Goal: Task Accomplishment & Management: Use online tool/utility

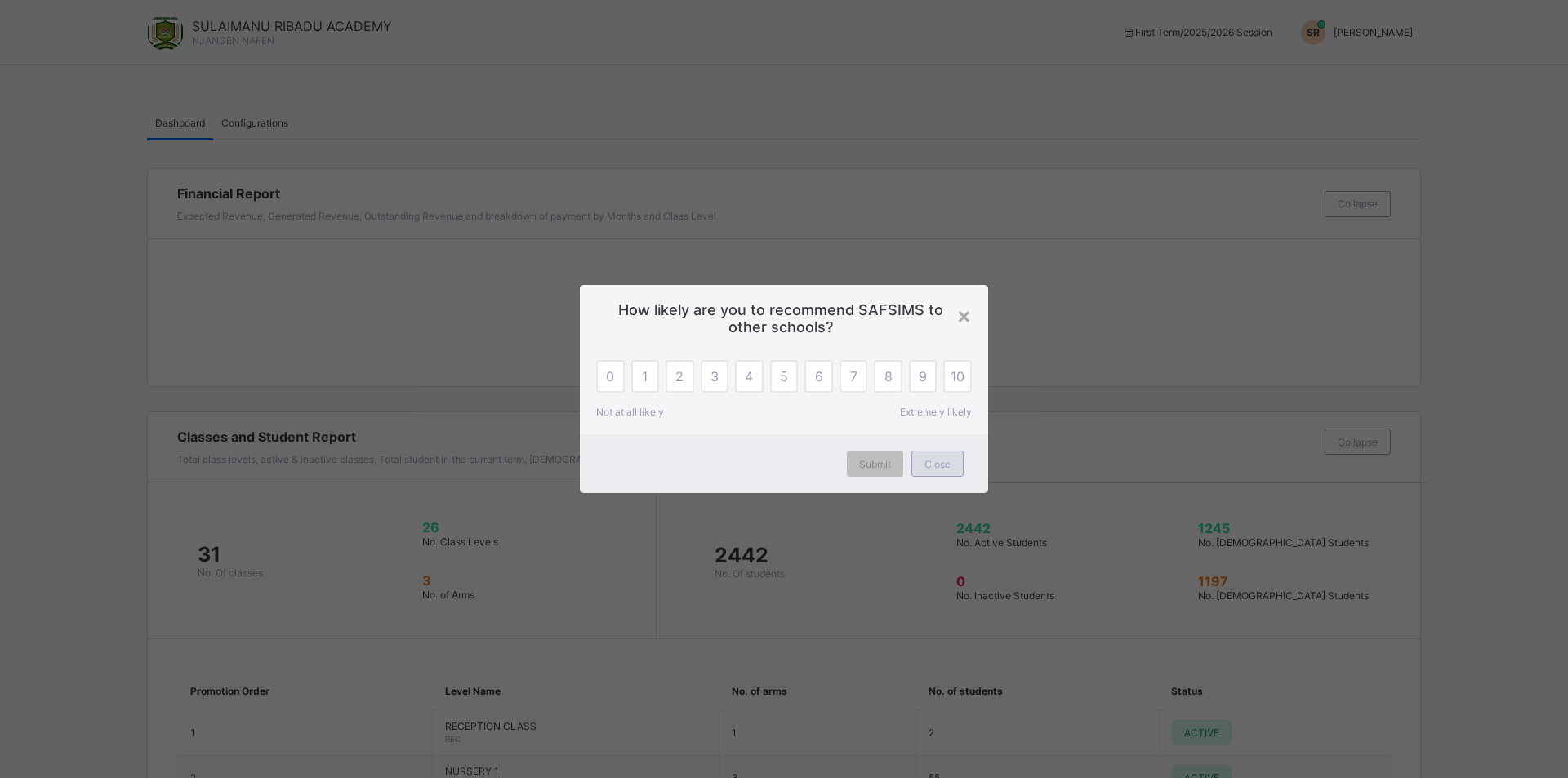
click at [947, 468] on span "Close" at bounding box center [937, 463] width 26 height 12
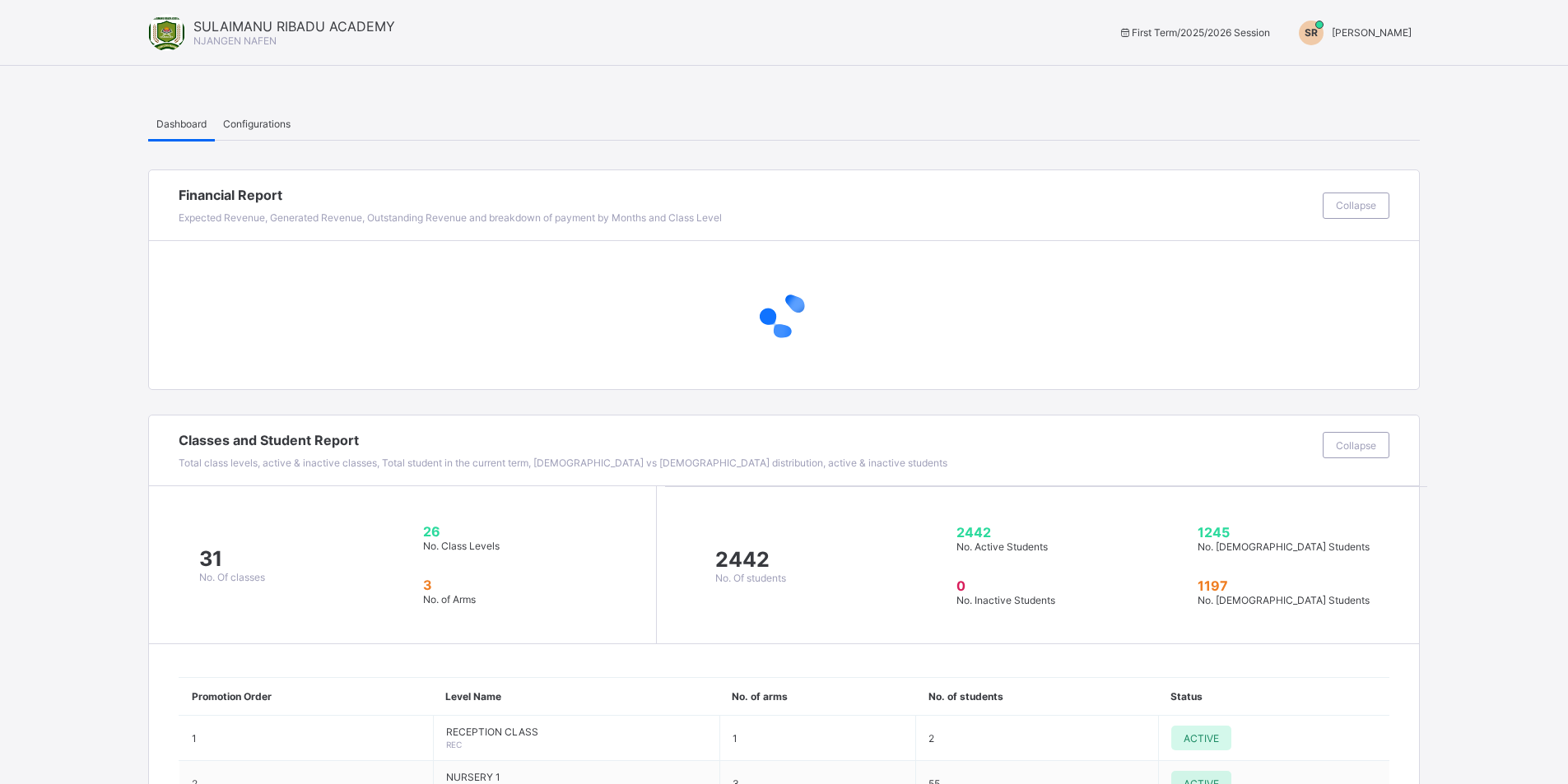
click at [1376, 31] on span "SULAIMANU RIBADU" at bounding box center [1371, 31] width 80 height 12
click at [1381, 67] on span "Switch to Admin View" at bounding box center [1349, 70] width 125 height 18
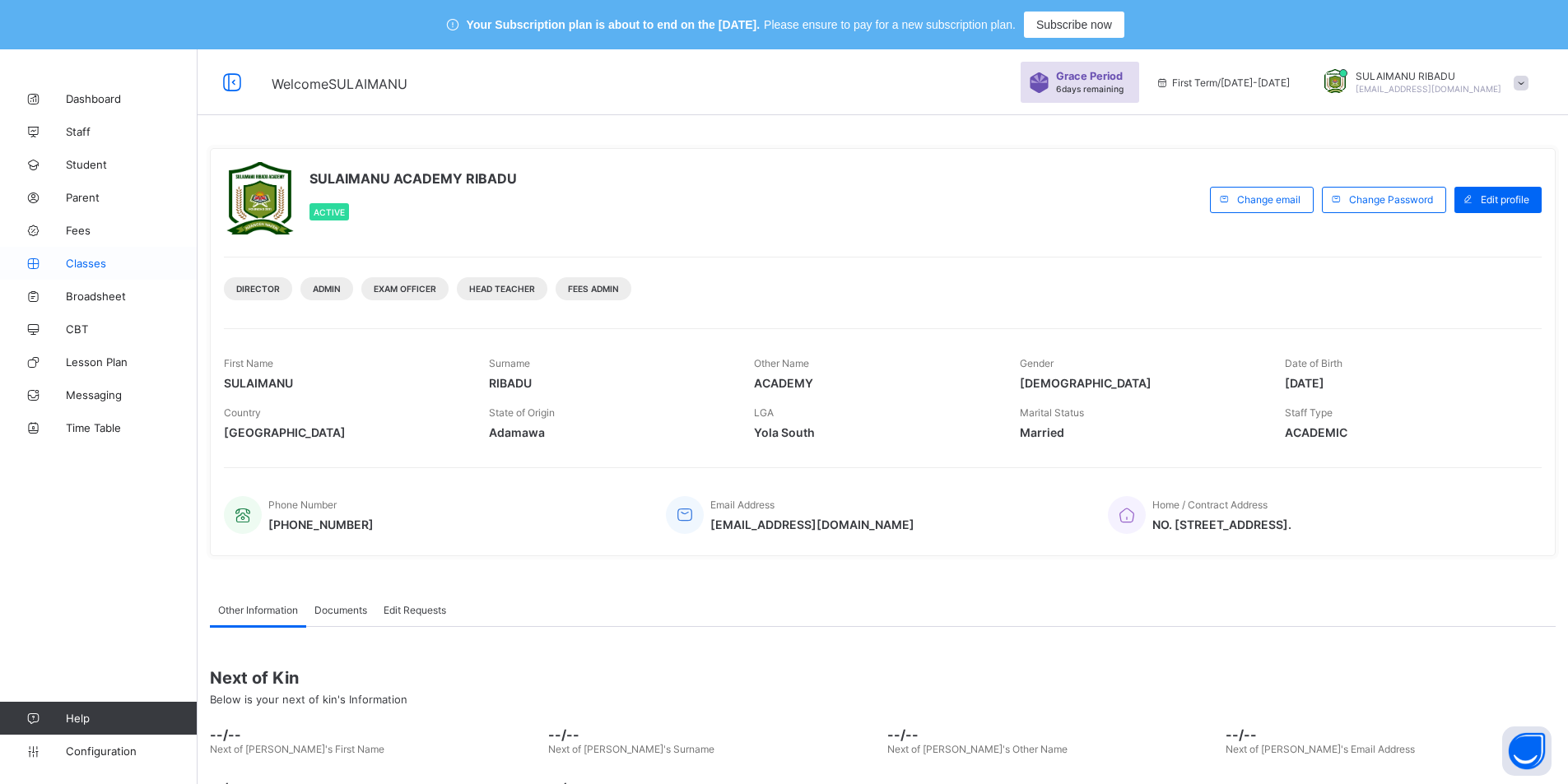
click at [88, 257] on span "Classes" at bounding box center [131, 263] width 131 height 13
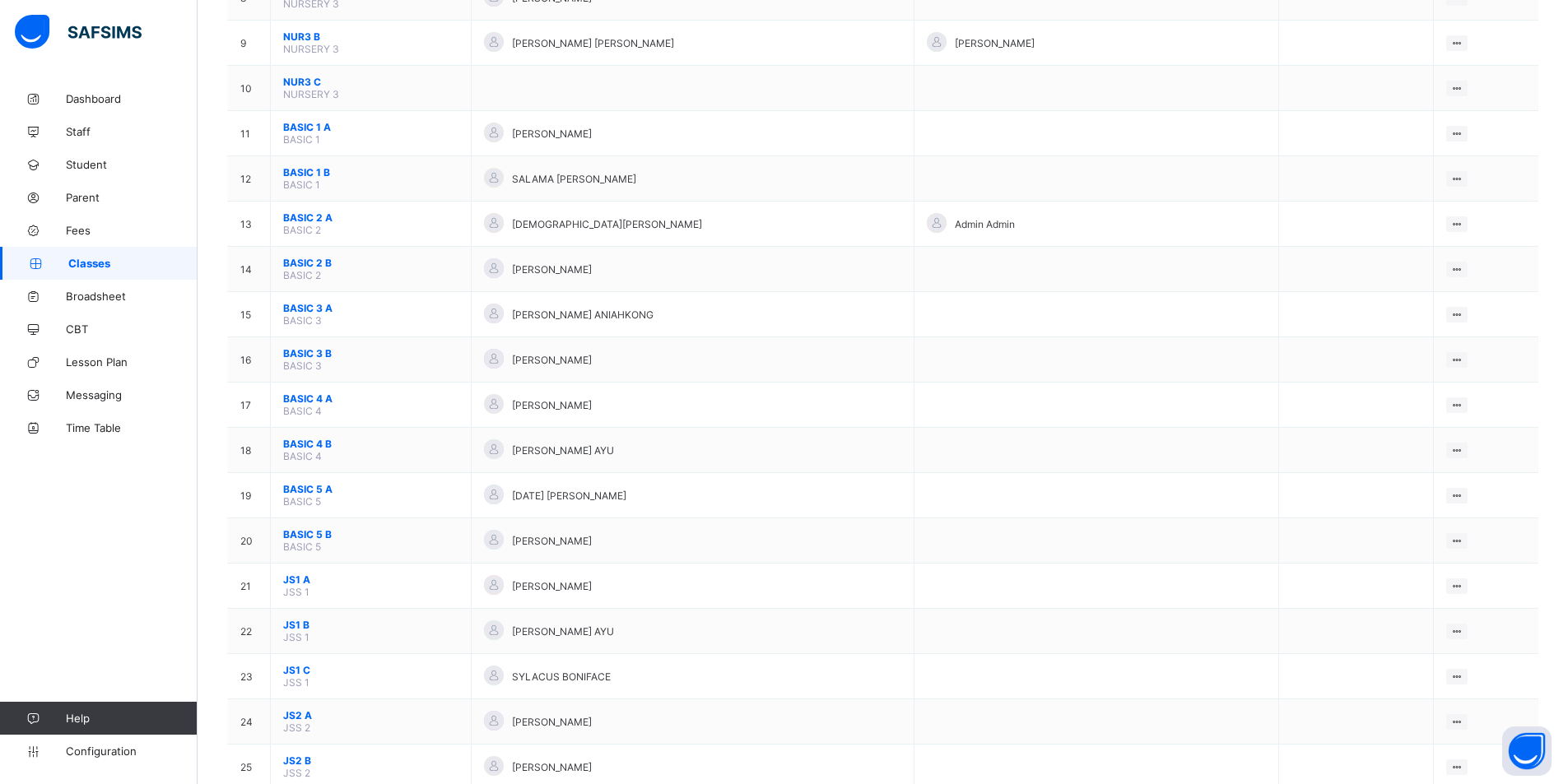
scroll to position [593, 0]
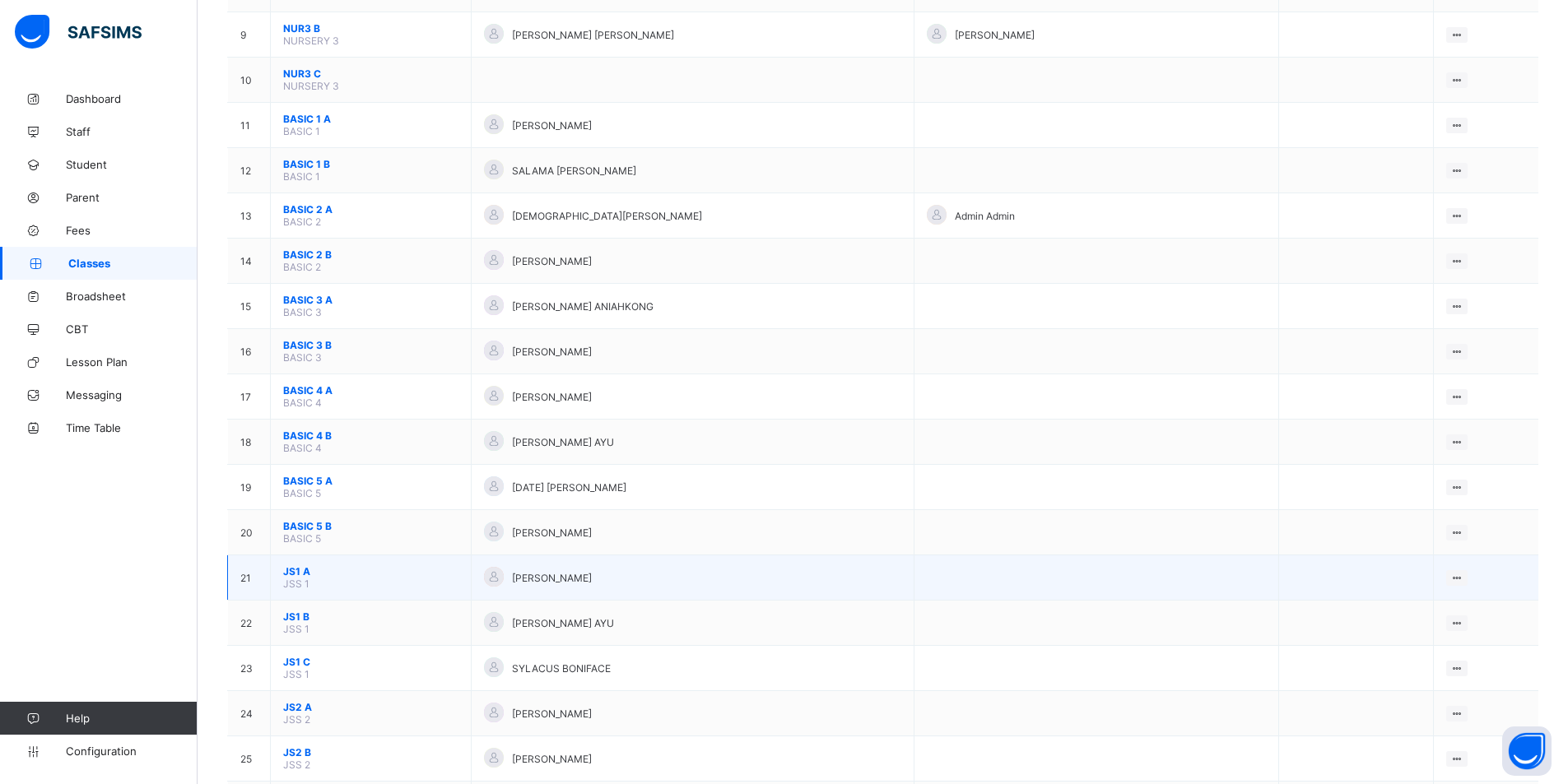
click at [377, 572] on span "JS1 A" at bounding box center [370, 570] width 175 height 12
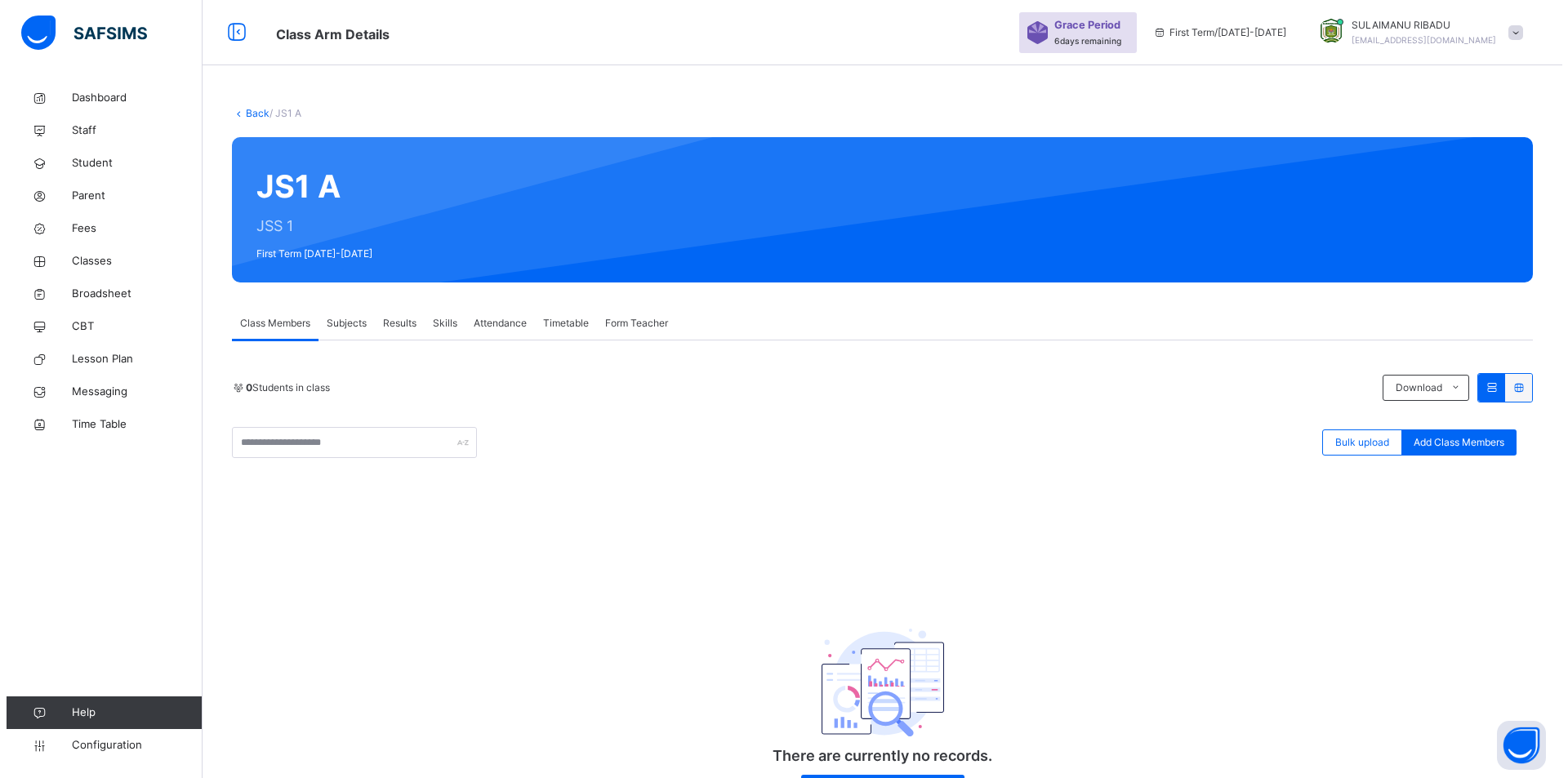
scroll to position [129, 0]
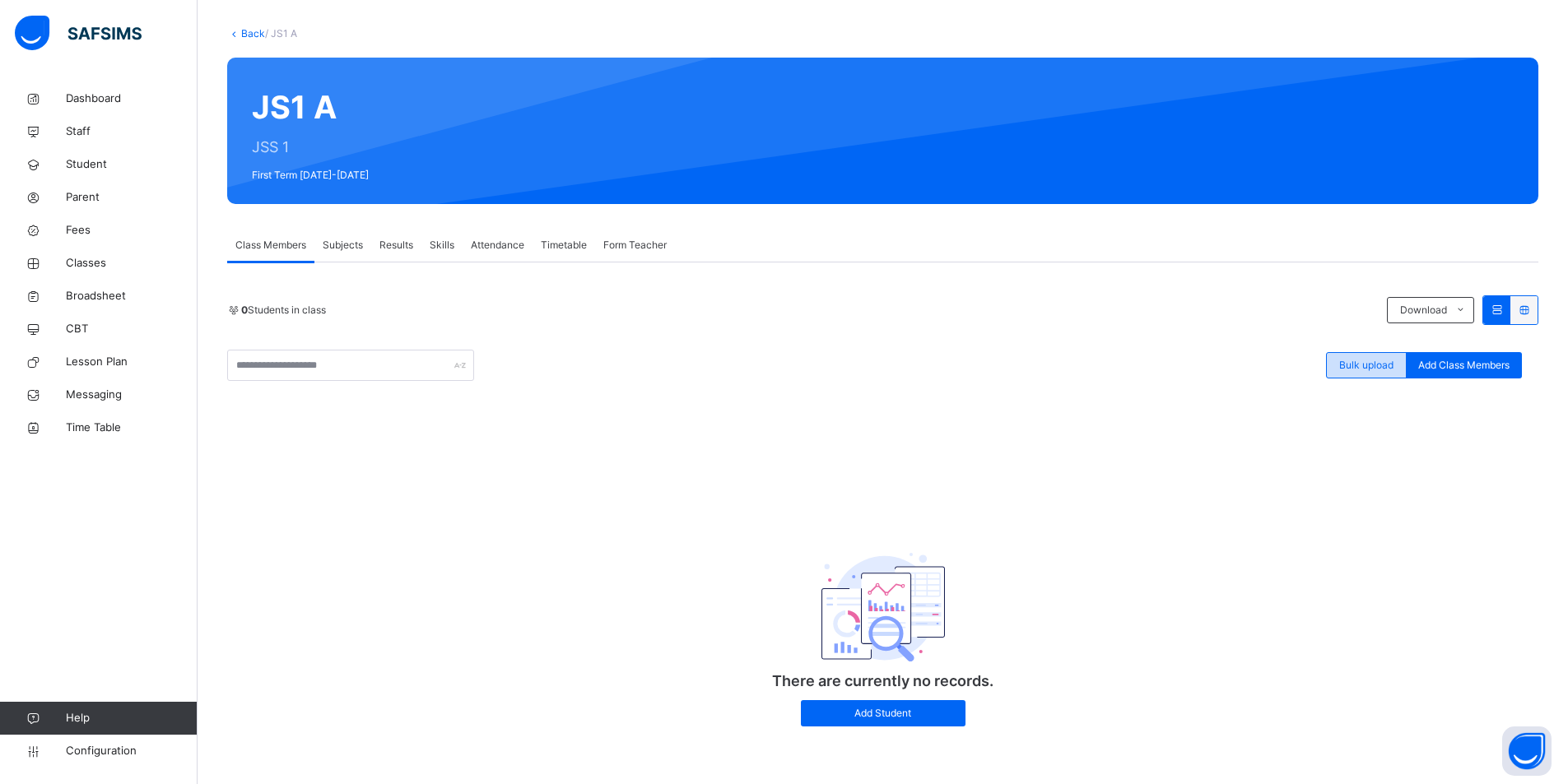
click at [1377, 358] on span "Bulk upload" at bounding box center [1365, 365] width 55 height 15
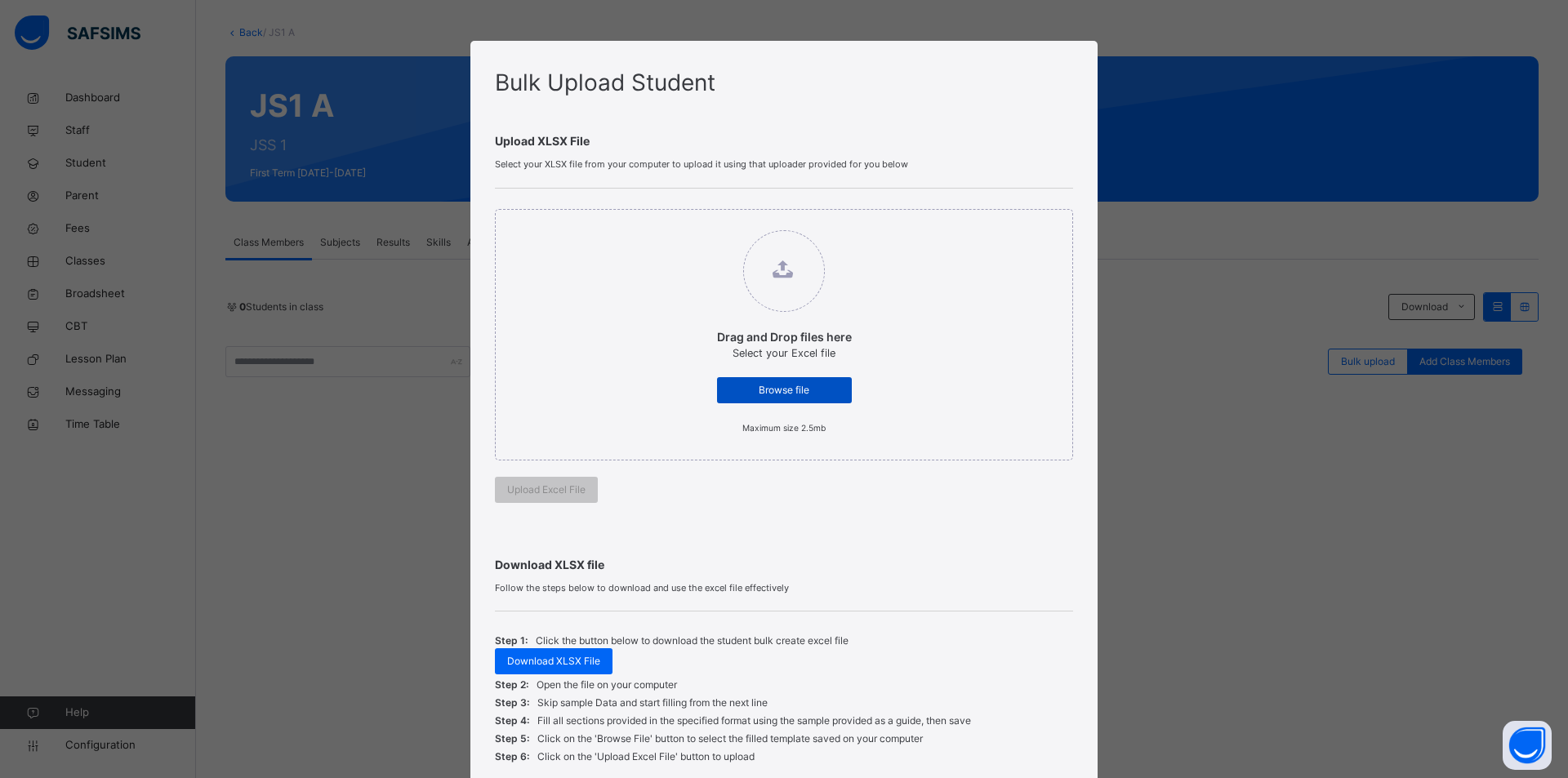
click at [776, 399] on div "Browse file" at bounding box center [784, 390] width 135 height 26
click at [700, 222] on input "Drag and Drop files here Select your Excel file Browse file Maximum size 2.5mb" at bounding box center [700, 222] width 0 height 0
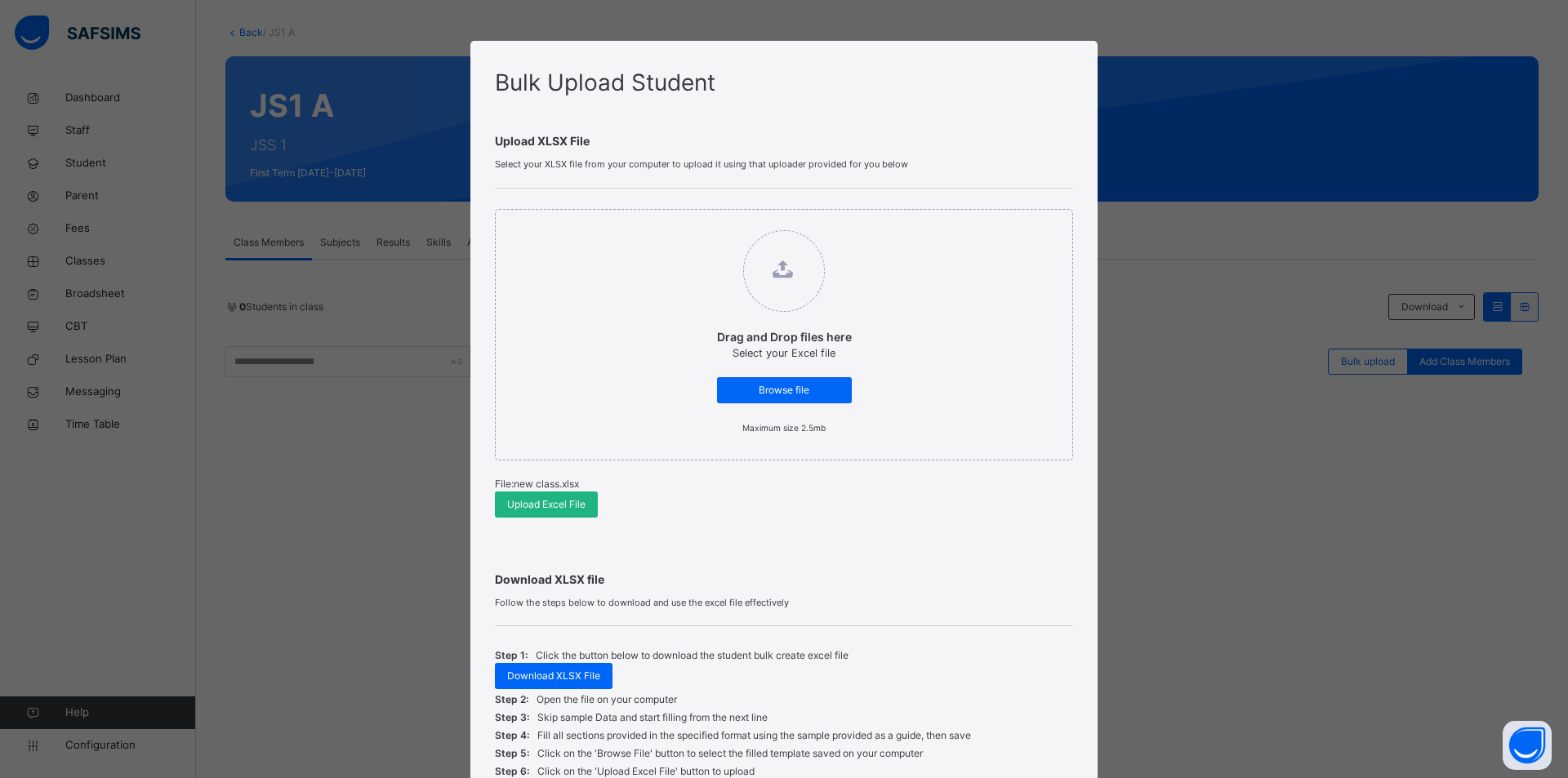
click at [517, 509] on span "Upload Excel File" at bounding box center [545, 505] width 78 height 15
click at [531, 675] on span "Download XLSX File" at bounding box center [553, 676] width 93 height 15
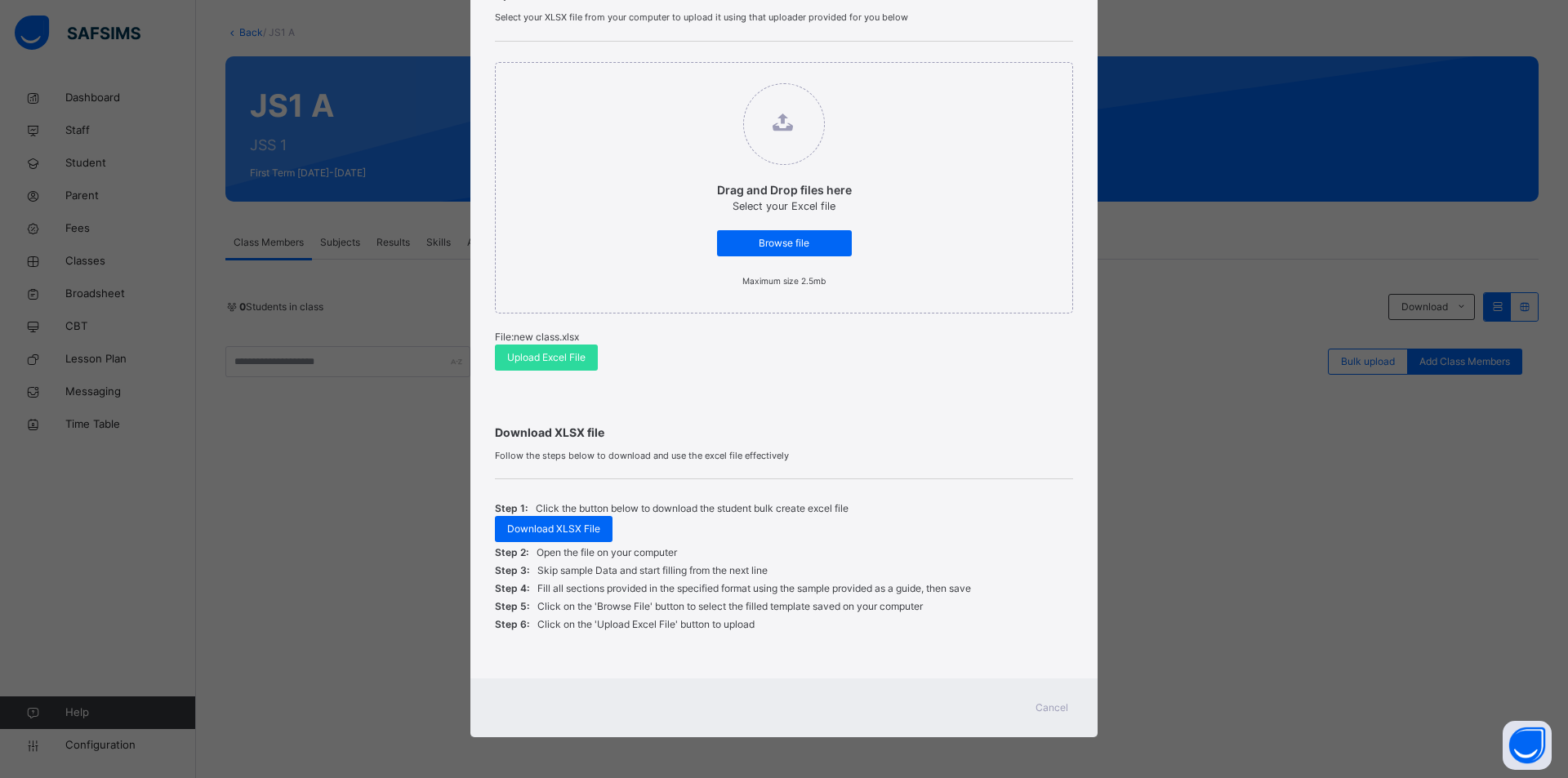
click at [1041, 708] on span "Cancel" at bounding box center [1052, 707] width 33 height 15
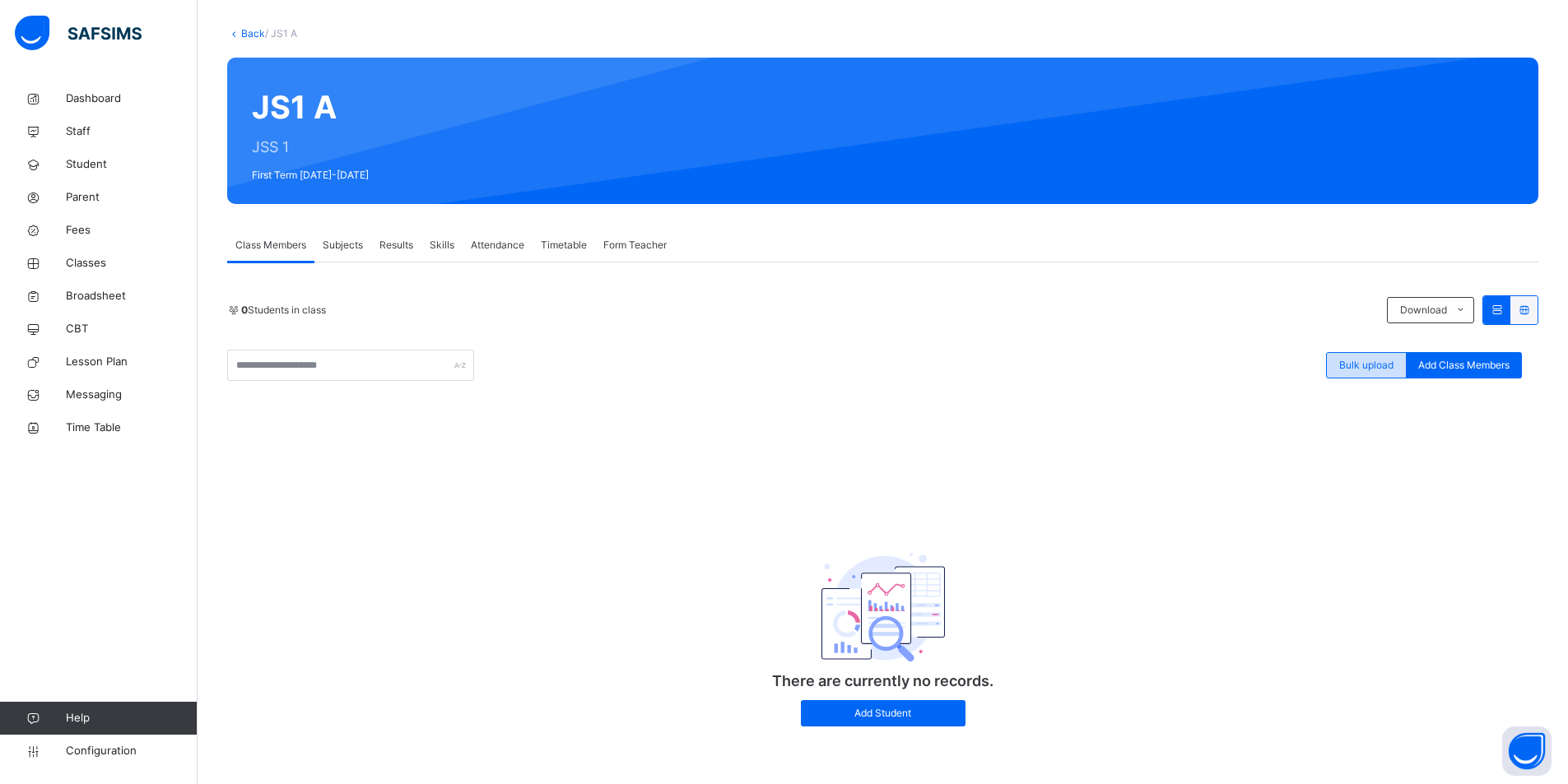
click at [1349, 365] on span "Bulk upload" at bounding box center [1365, 365] width 55 height 15
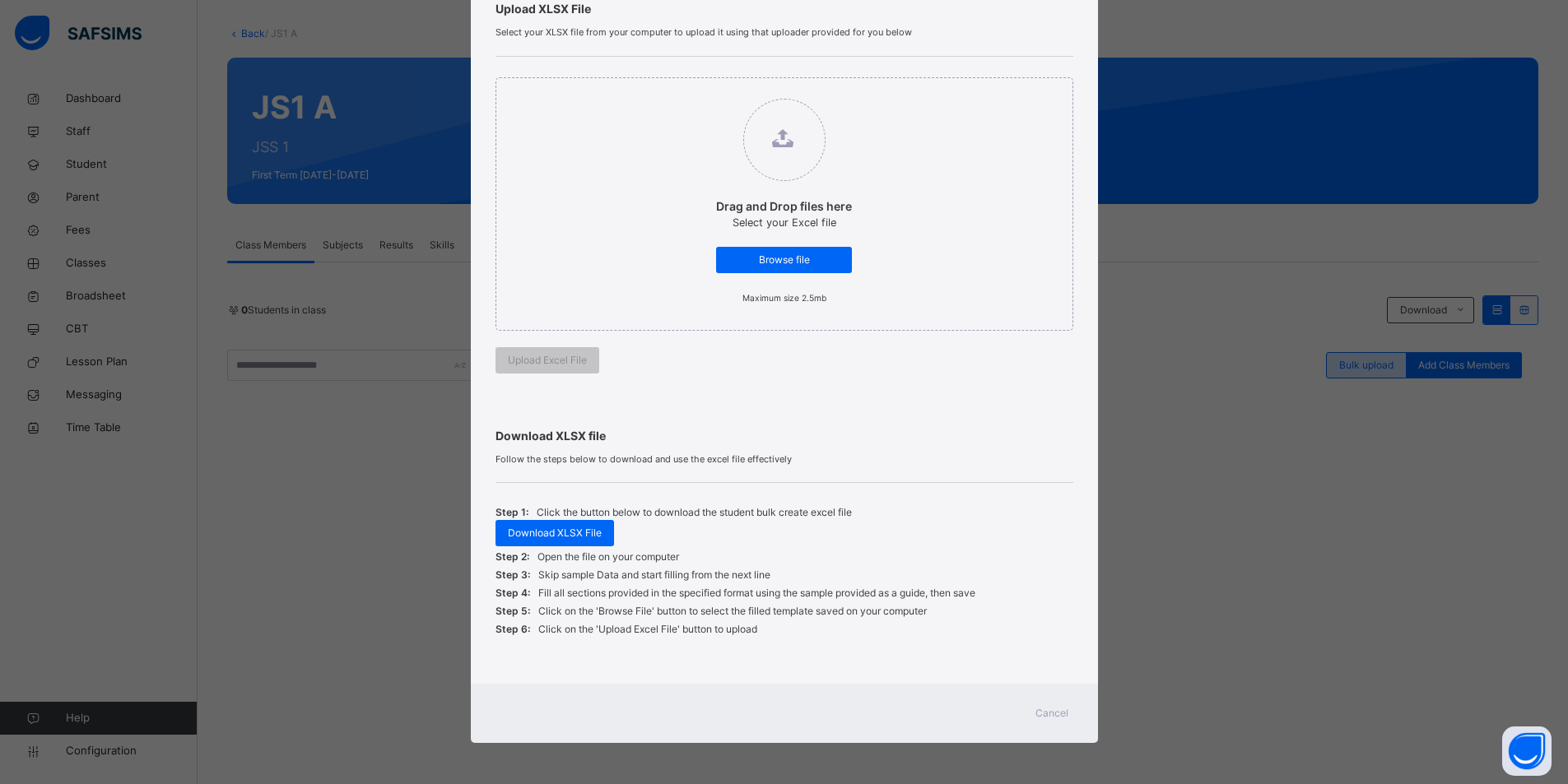
scroll to position [133, 0]
click at [776, 260] on span "Browse file" at bounding box center [790, 260] width 111 height 15
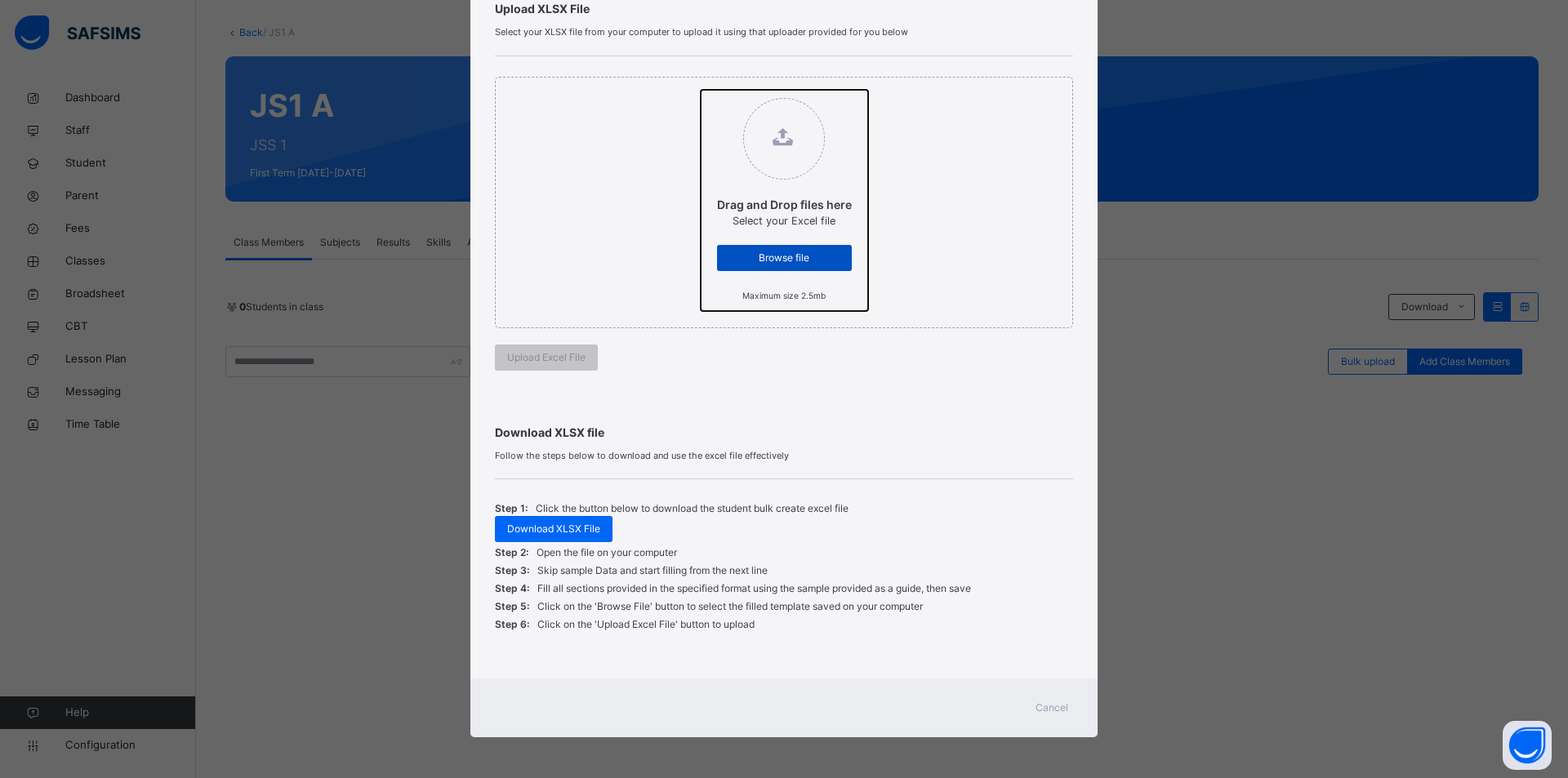
click at [700, 90] on input "Drag and Drop files here Select your Excel file Browse file Maximum size 2.5mb" at bounding box center [700, 90] width 0 height 0
type input "**********"
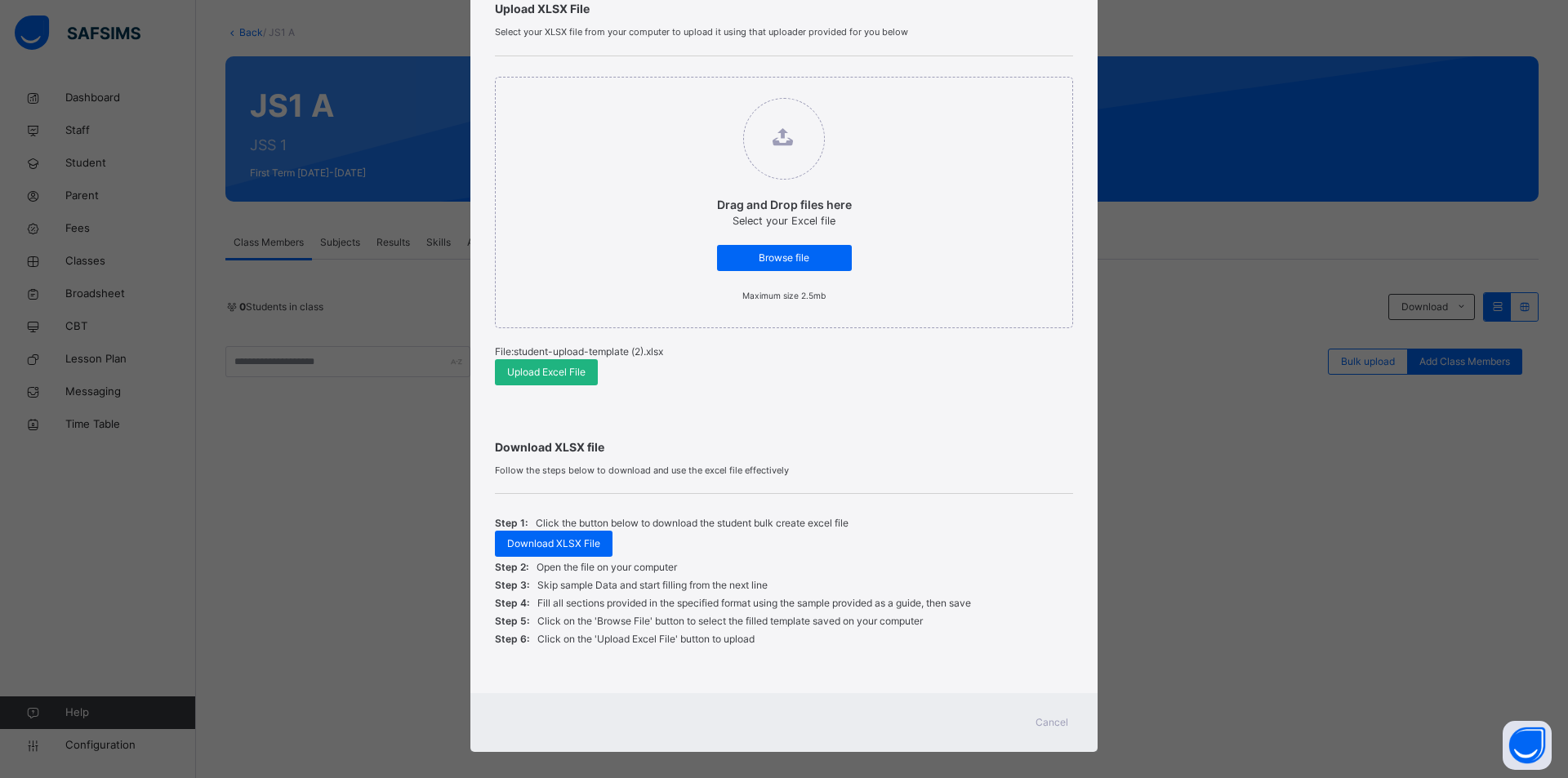
click at [557, 370] on span "Upload Excel File" at bounding box center [545, 372] width 78 height 15
click at [1057, 715] on span "Cancel" at bounding box center [1052, 722] width 33 height 15
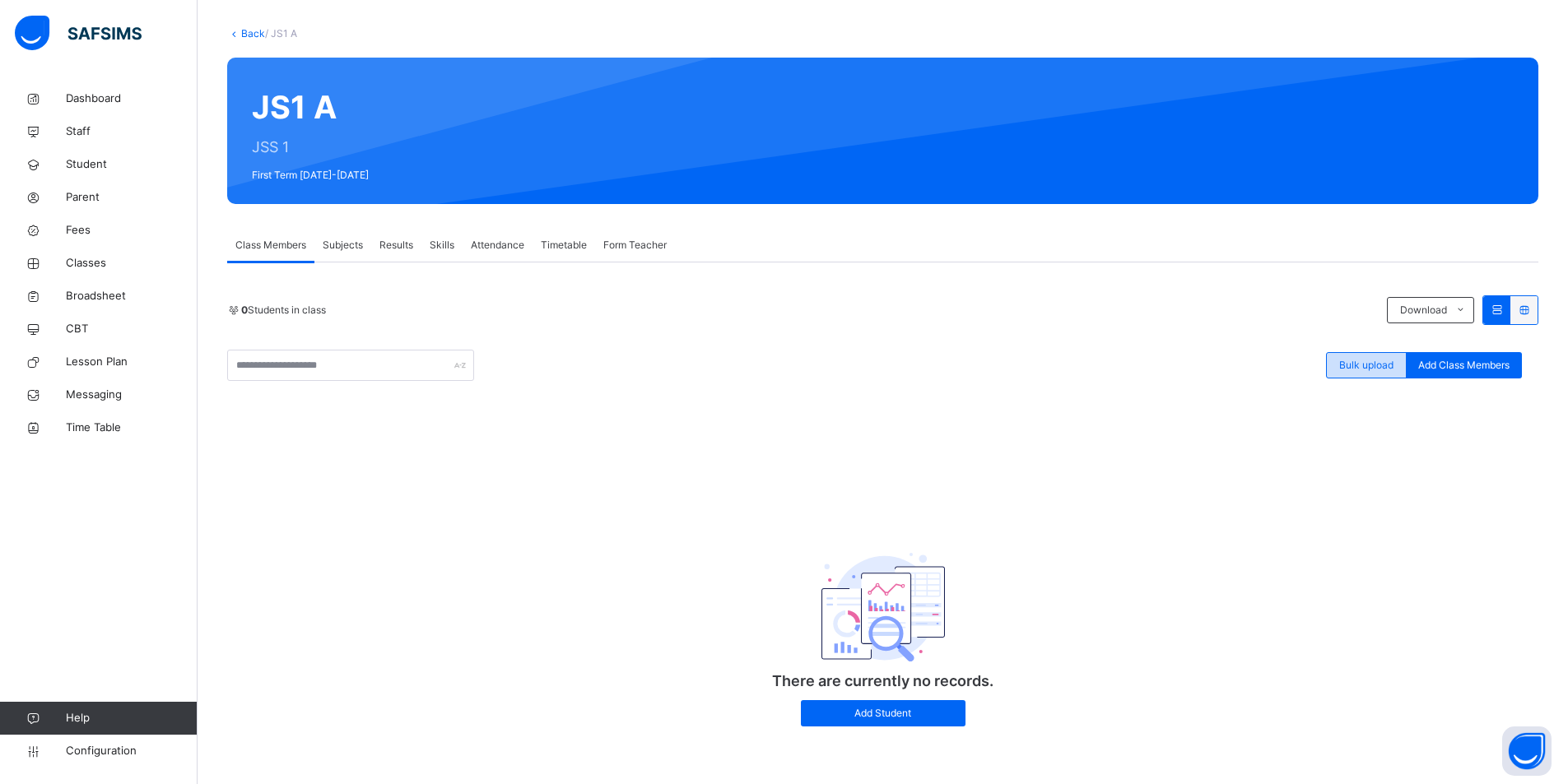
click at [1361, 369] on span "Bulk upload" at bounding box center [1365, 365] width 55 height 15
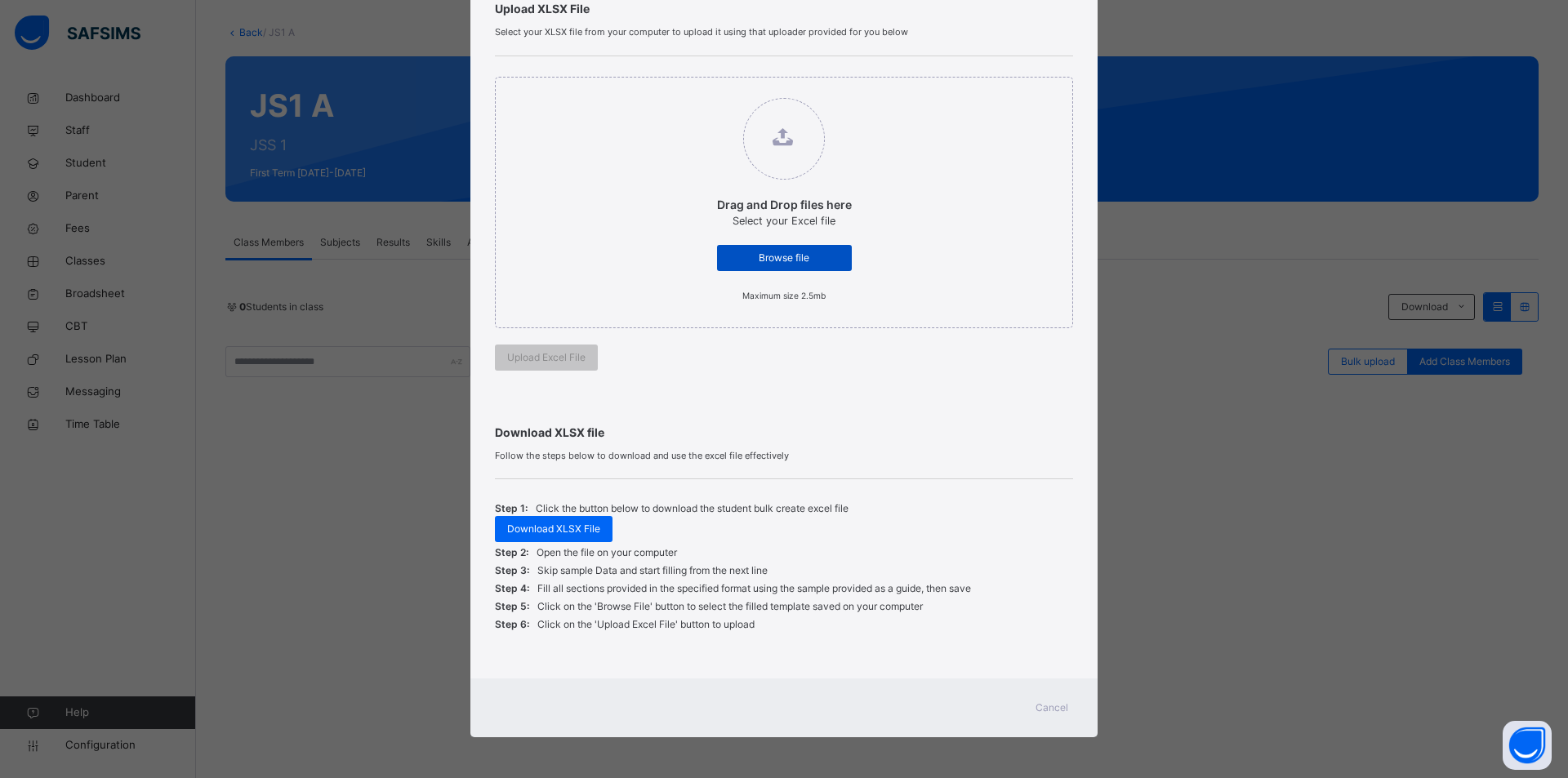
click at [800, 248] on div "Browse file" at bounding box center [784, 258] width 135 height 26
click at [700, 90] on input "Drag and Drop files here Select your Excel file Browse file Maximum size 2.5mb" at bounding box center [700, 90] width 0 height 0
click at [1050, 707] on span "Cancel" at bounding box center [1052, 707] width 33 height 15
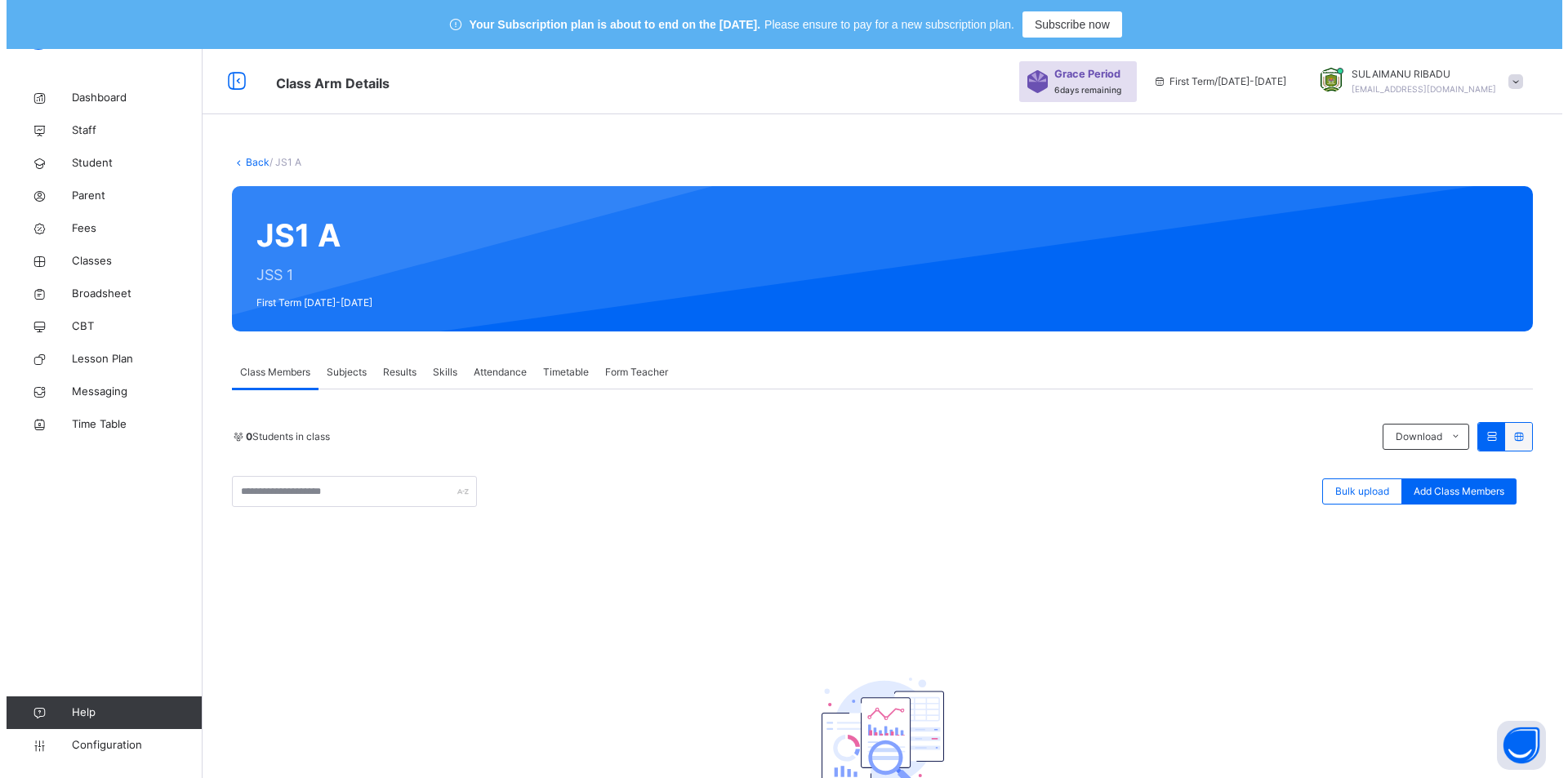
scroll to position [129, 0]
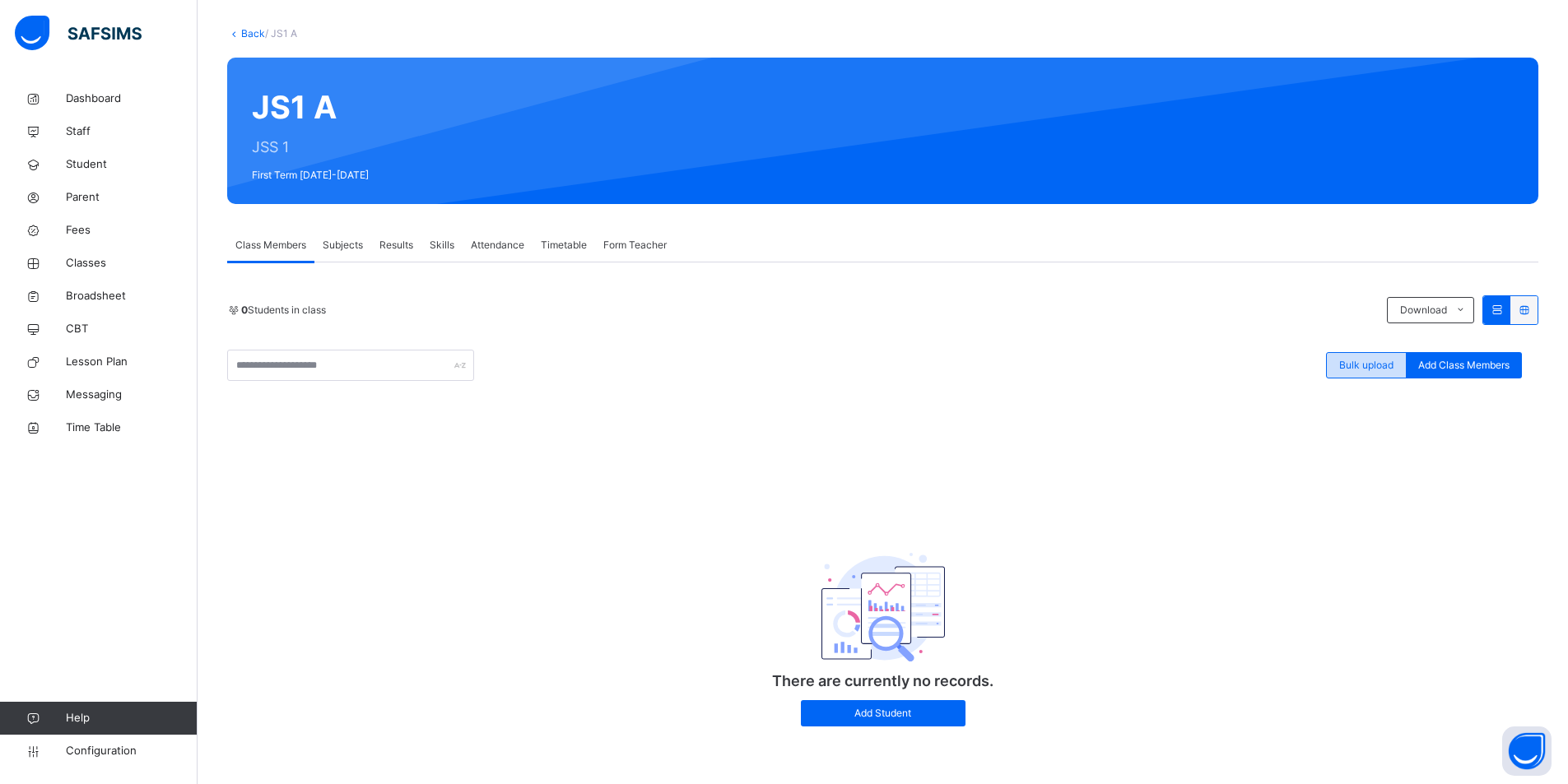
click at [1390, 369] on span "Bulk upload" at bounding box center [1365, 365] width 55 height 15
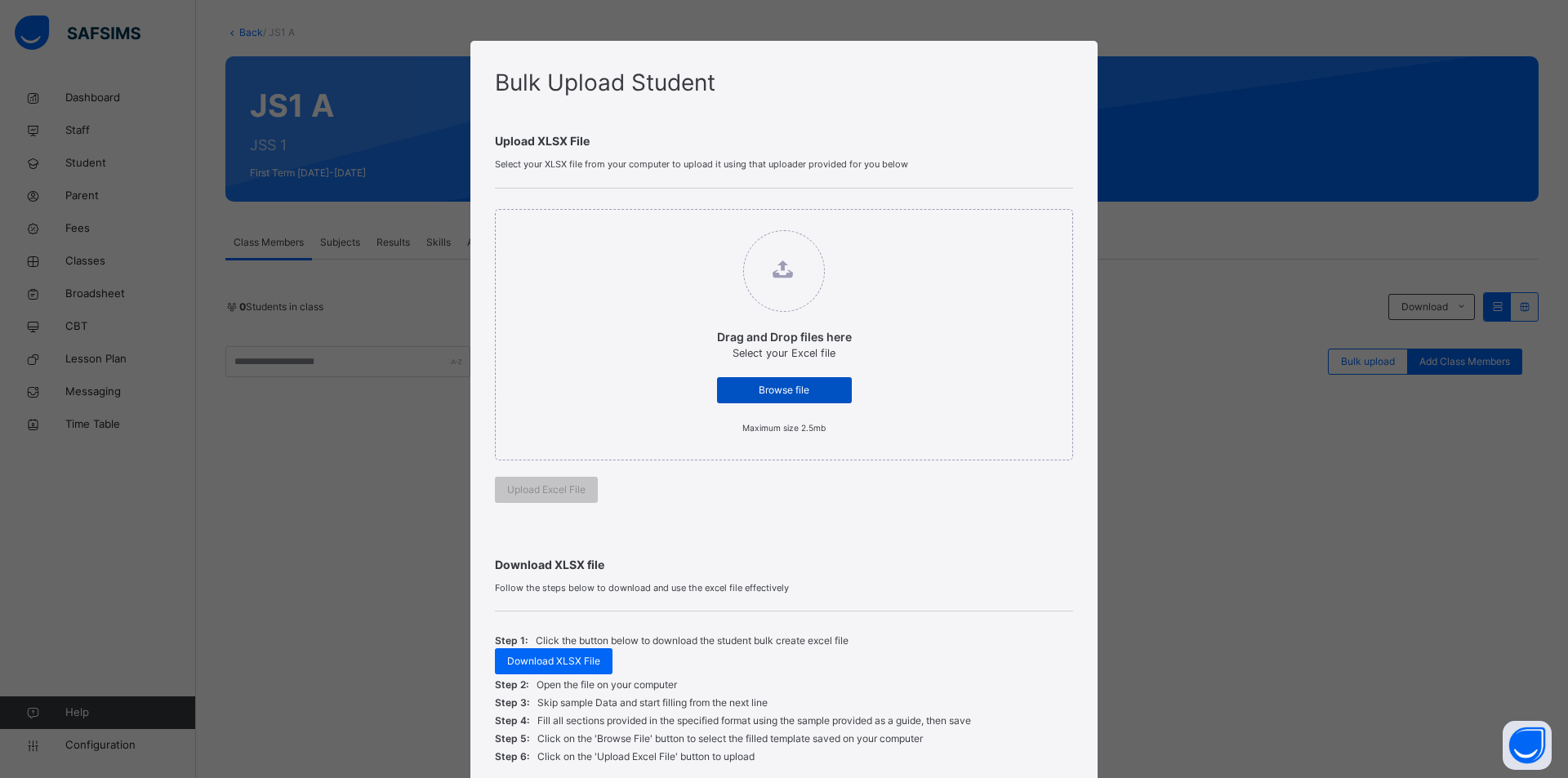
click at [767, 392] on span "Browse file" at bounding box center [784, 390] width 110 height 15
click at [700, 222] on input "Drag and Drop files here Select your Excel file Browse file Maximum size 2.5mb" at bounding box center [700, 222] width 0 height 0
type input "**********"
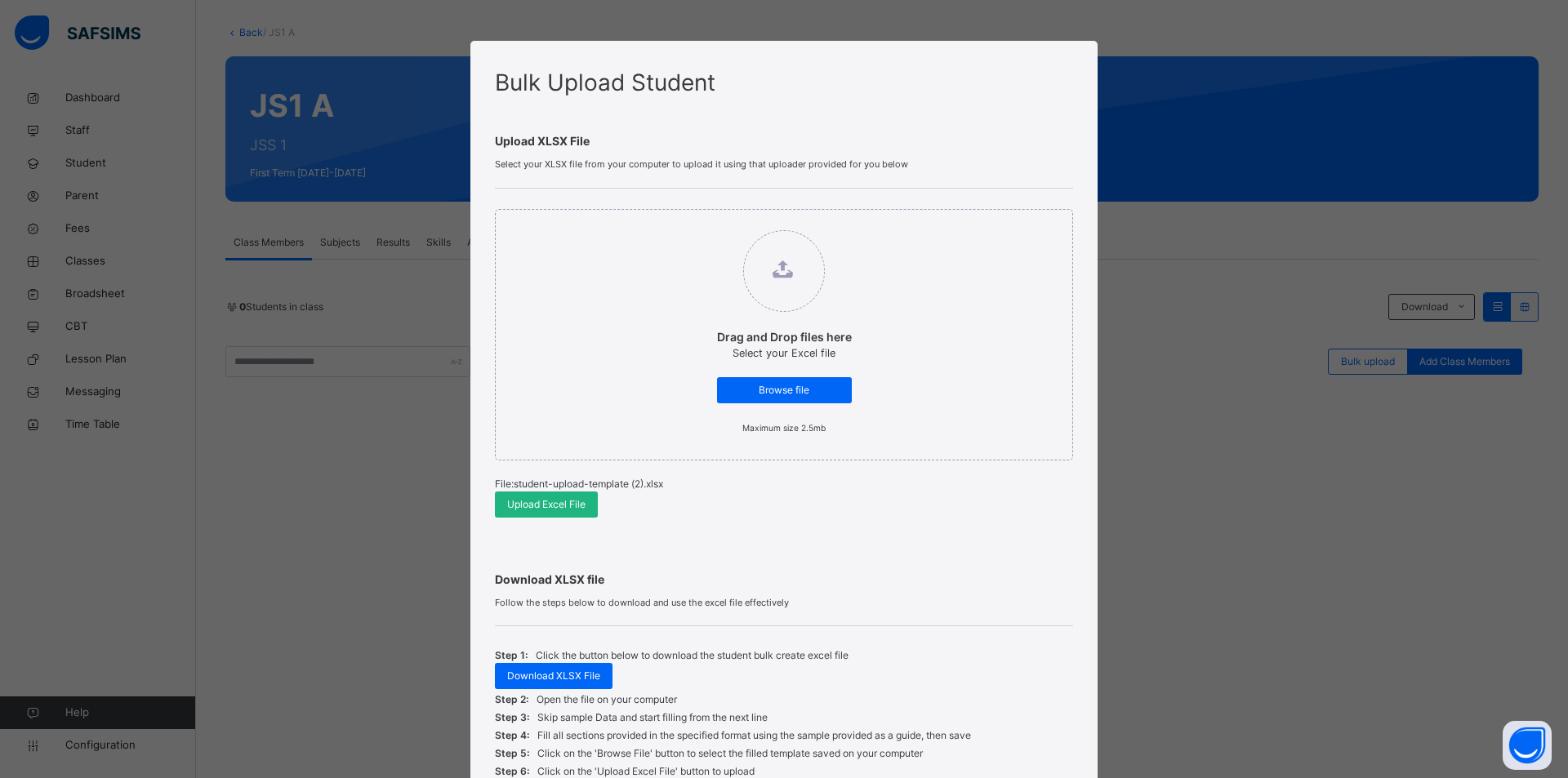
click at [544, 504] on span "Upload Excel File" at bounding box center [545, 505] width 78 height 15
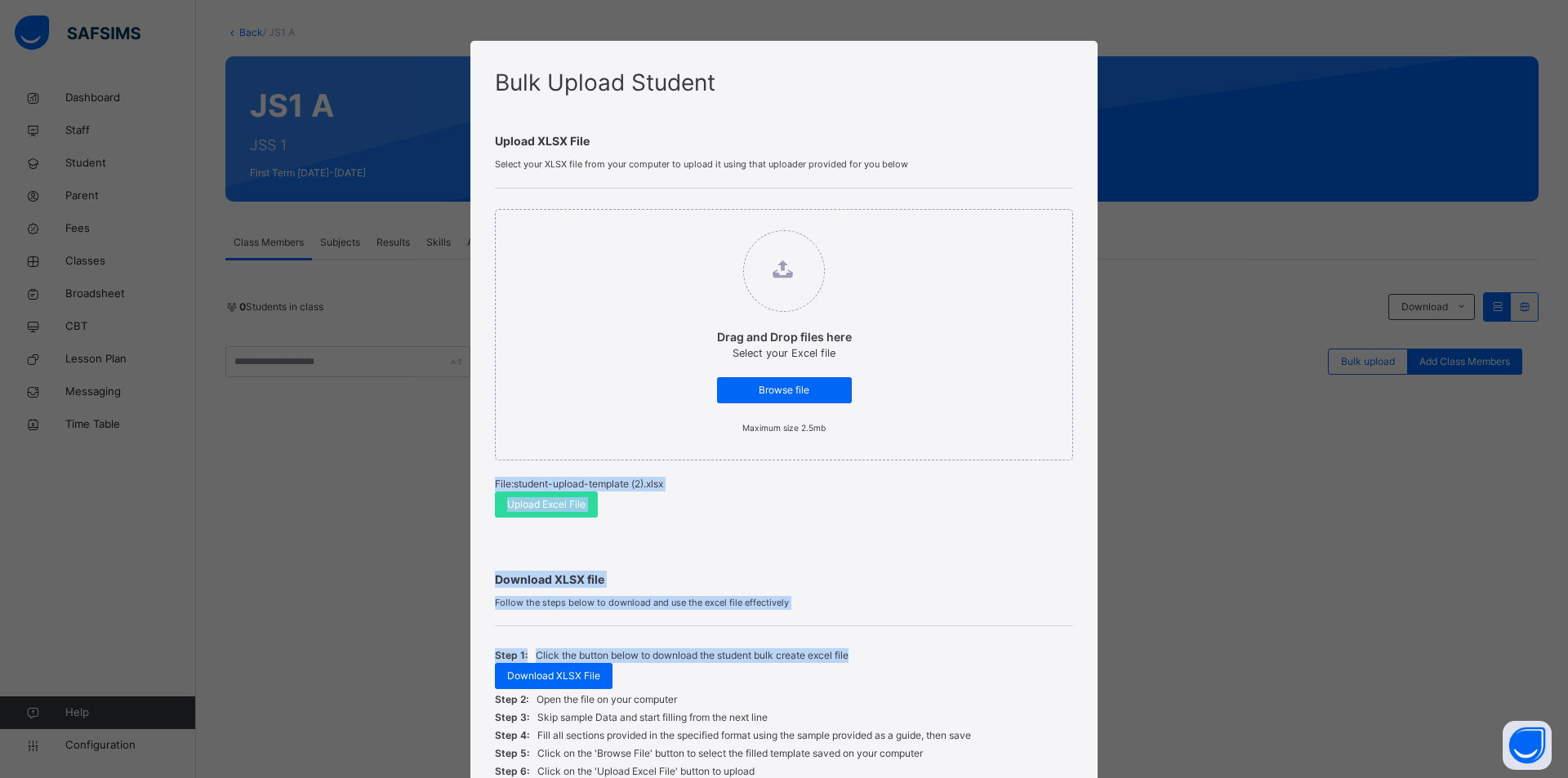
drag, startPoint x: 1559, startPoint y: 350, endPoint x: 1566, endPoint y: 651, distance: 301.1
click at [1555, 651] on div "Bulk Upload Student Upload XLSX File Select your XLSX file from your computer t…" at bounding box center [784, 389] width 1568 height 778
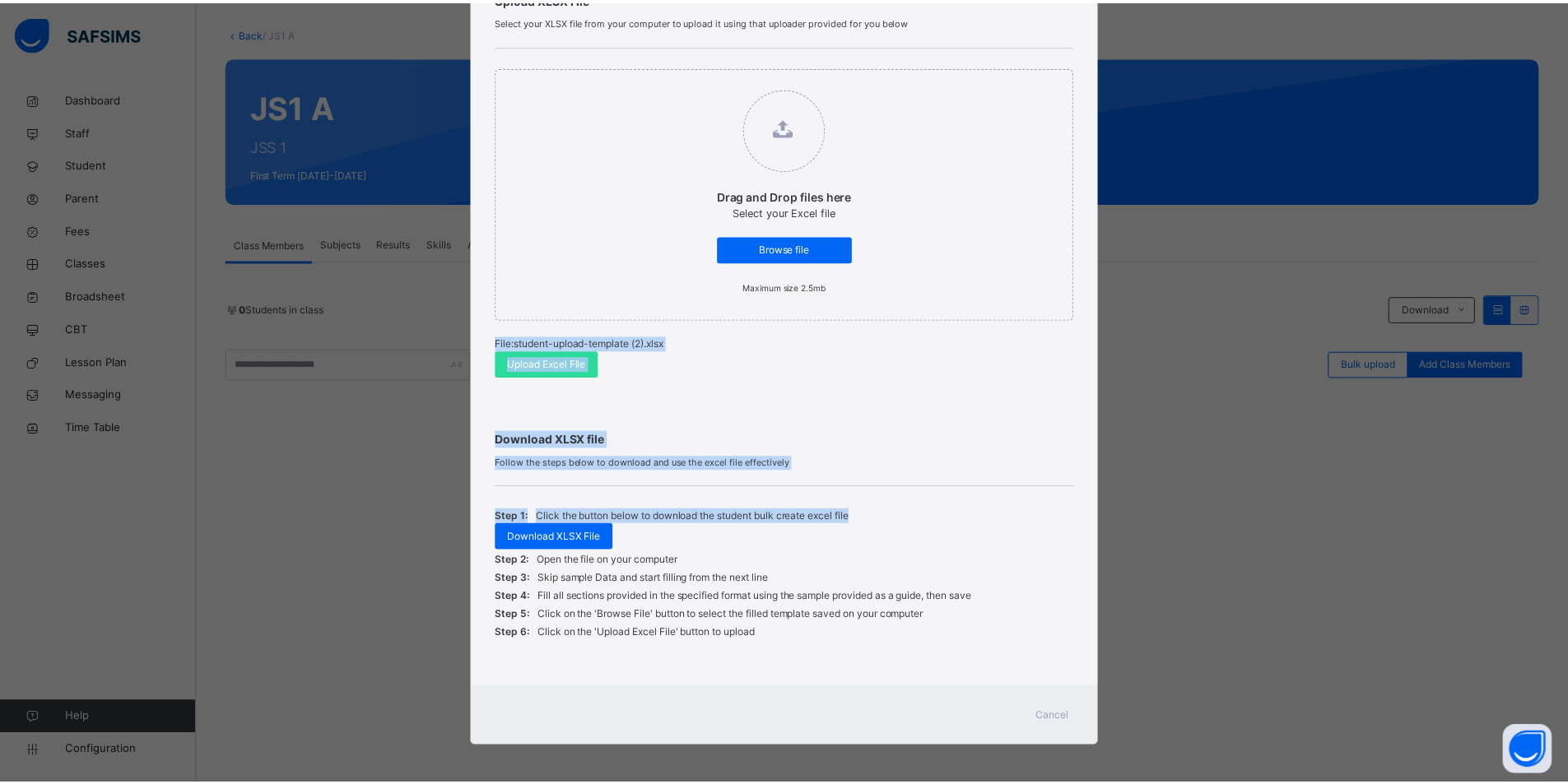
scroll to position [141, 0]
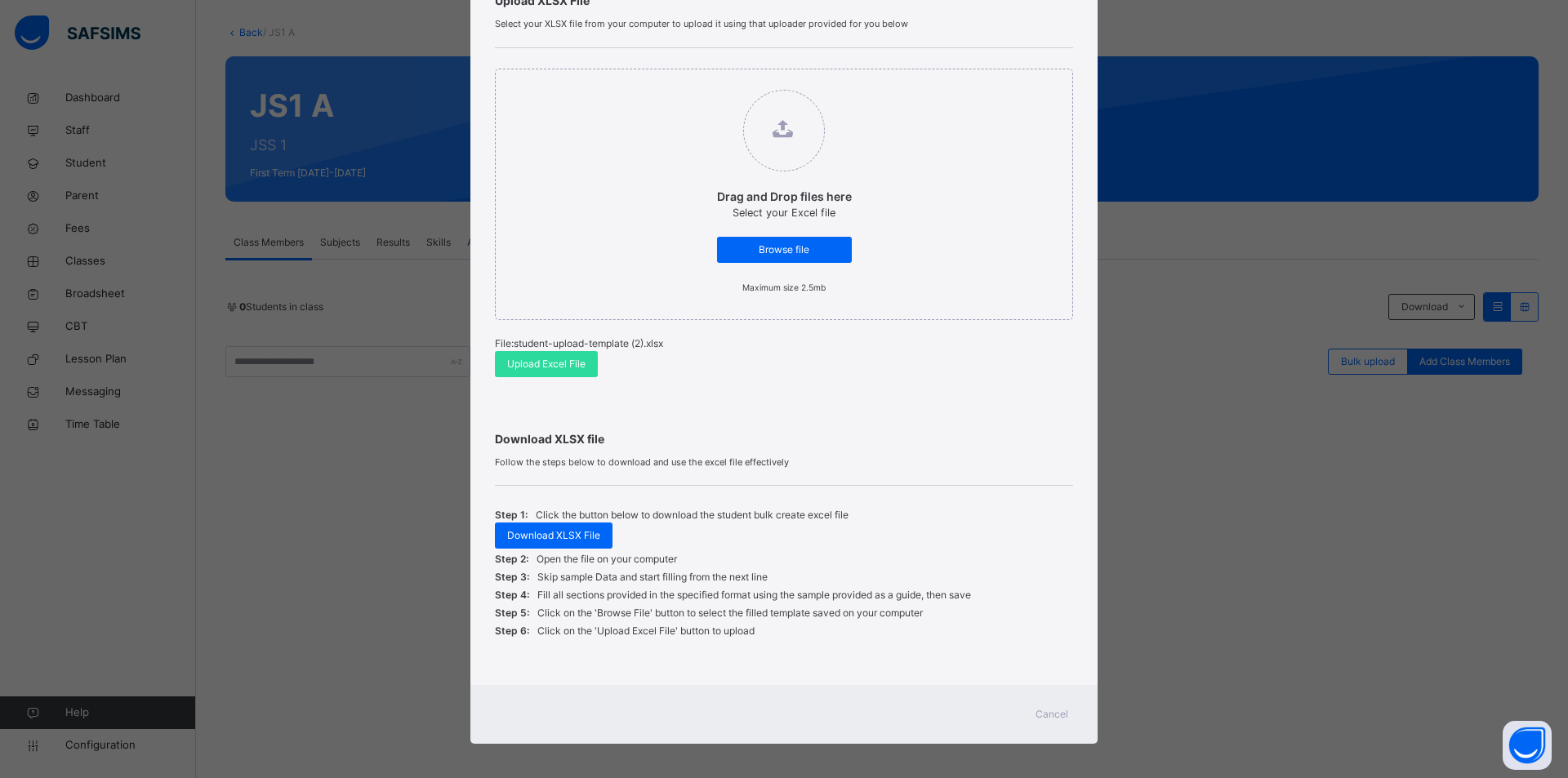
click at [1065, 718] on div "Cancel" at bounding box center [1052, 714] width 59 height 26
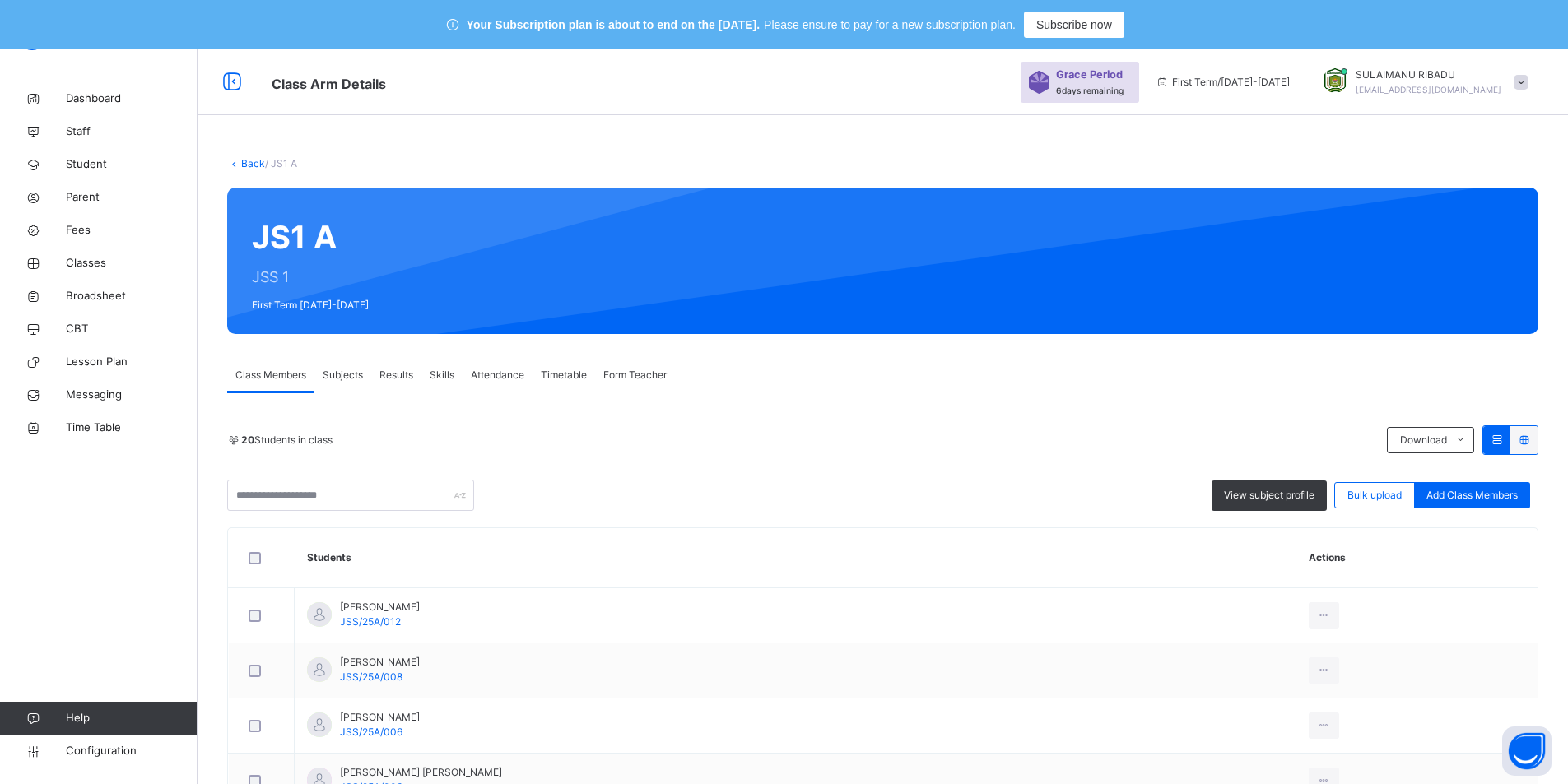
scroll to position [130, 0]
